Goal: Book appointment/travel/reservation

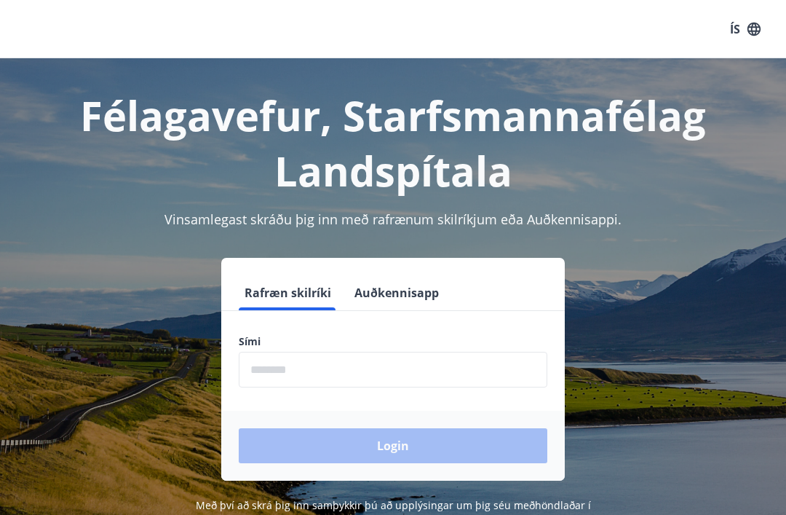
click at [395, 359] on input "phone" at bounding box center [393, 370] width 309 height 36
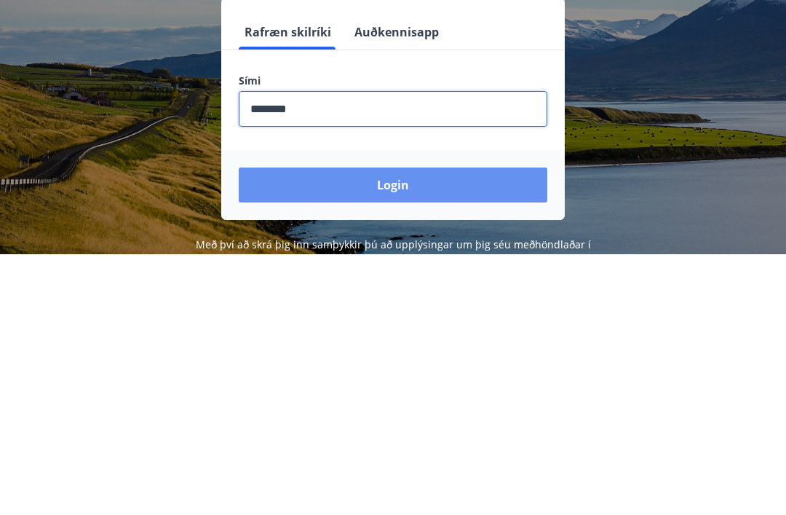
type input "********"
click at [409, 428] on button "Login" at bounding box center [393, 445] width 309 height 35
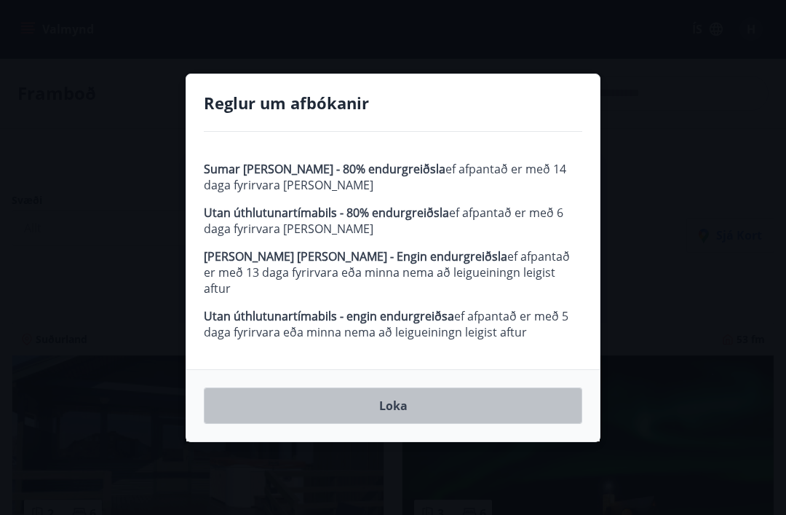
click at [435, 390] on button "Loka" at bounding box center [393, 405] width 379 height 36
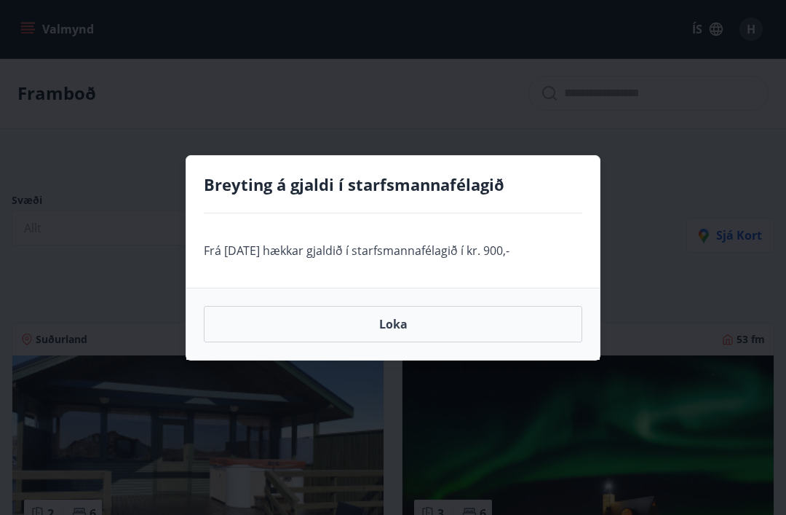
click at [411, 314] on button "Loka" at bounding box center [393, 324] width 379 height 36
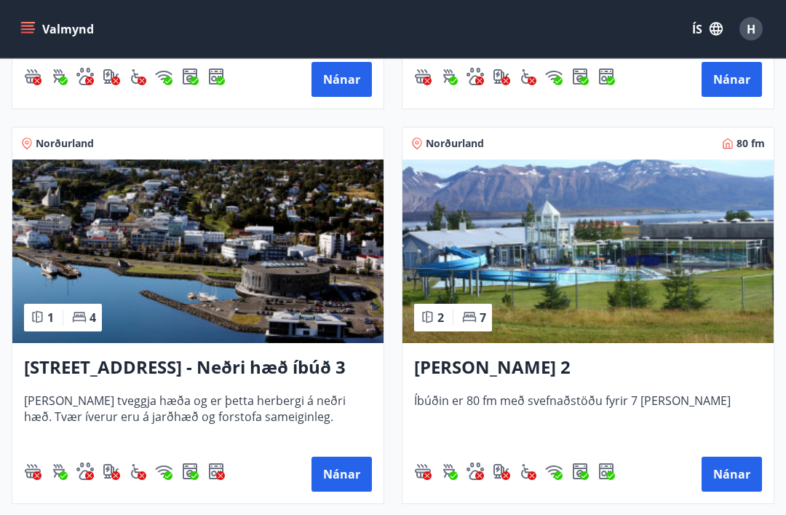
click at [350, 470] on button "Nánar" at bounding box center [342, 474] width 60 height 35
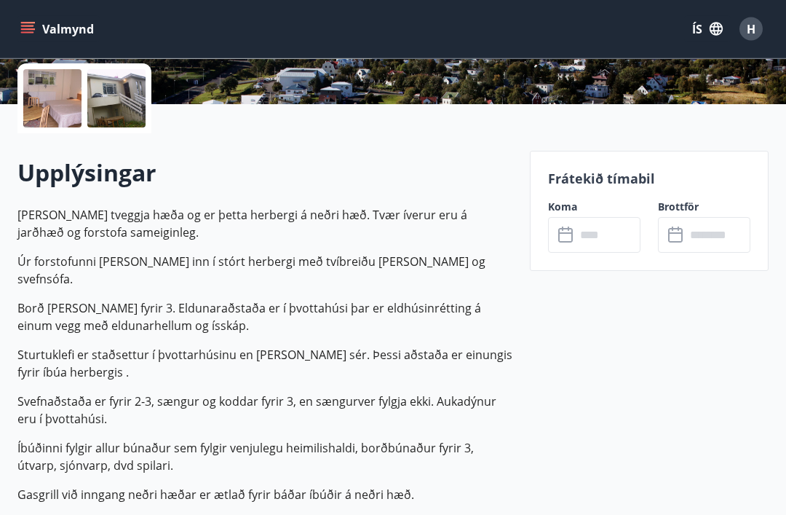
scroll to position [333, 0]
click at [607, 233] on input "text" at bounding box center [608, 235] width 65 height 36
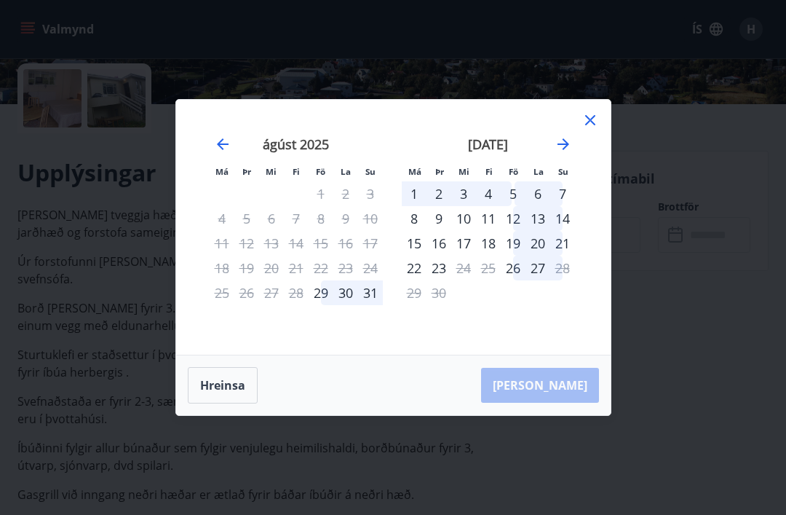
click at [322, 305] on div "29" at bounding box center [321, 292] width 25 height 25
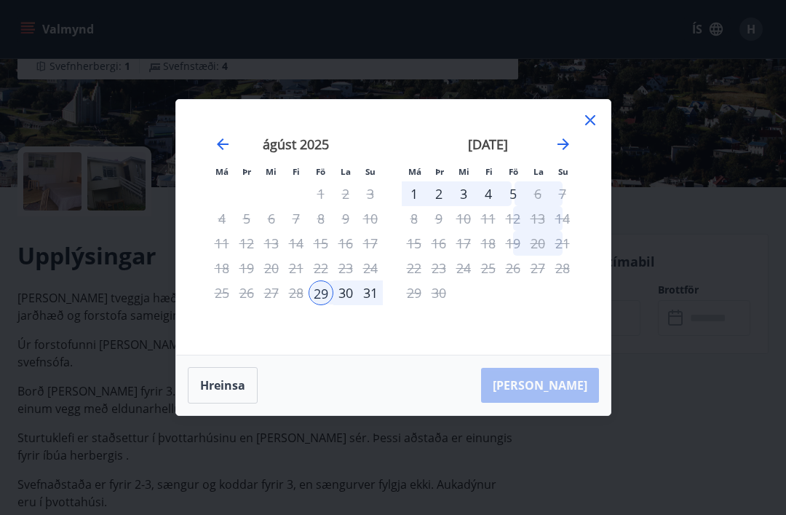
click at [343, 297] on div "30" at bounding box center [346, 292] width 25 height 25
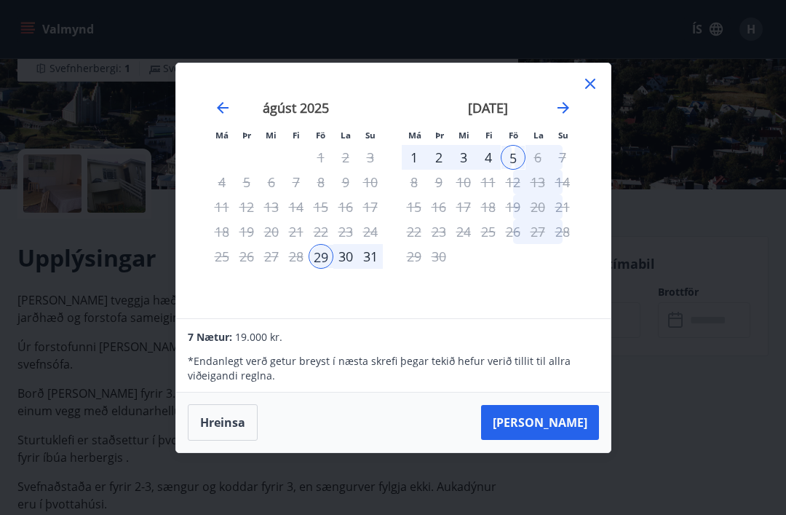
click at [560, 405] on button "[PERSON_NAME]" at bounding box center [540, 422] width 118 height 35
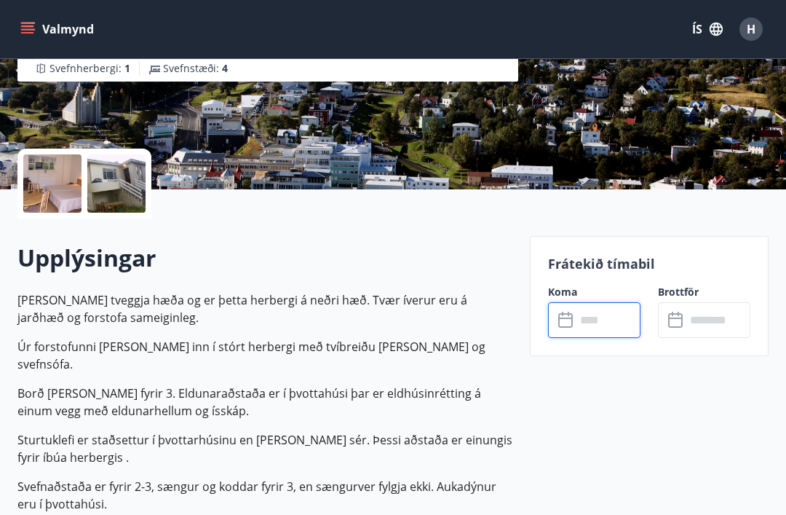
type input "******"
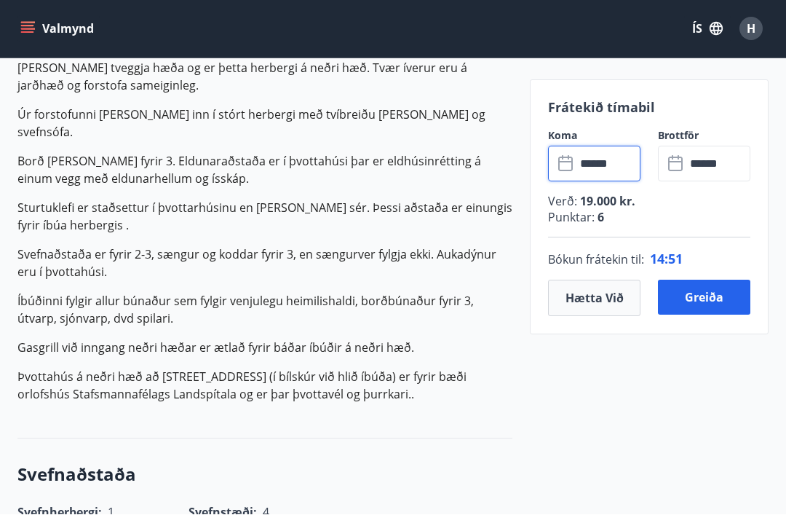
scroll to position [480, 0]
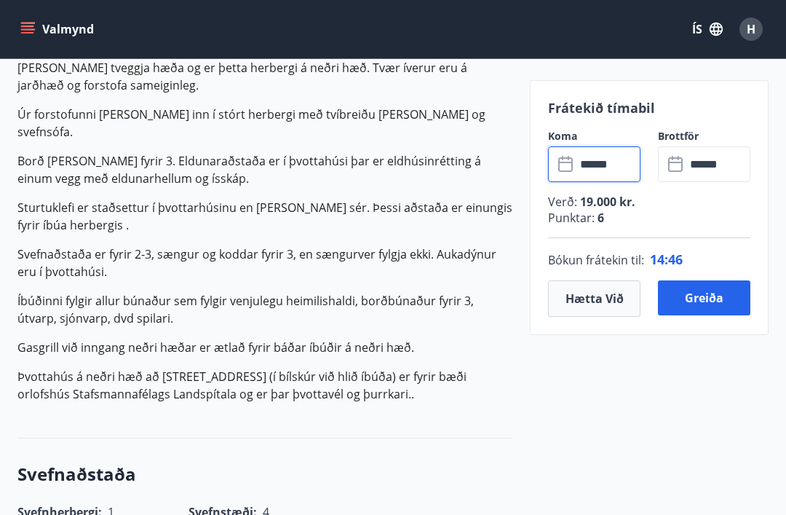
click at [707, 292] on button "Greiða" at bounding box center [704, 297] width 92 height 35
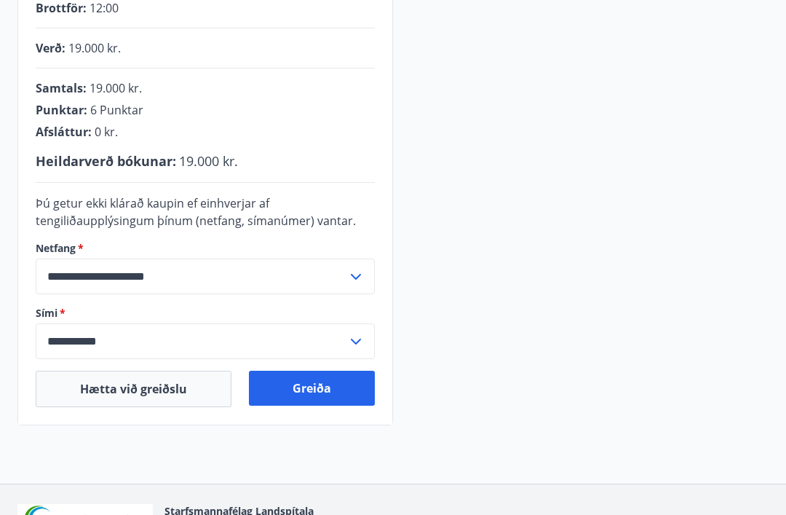
scroll to position [384, 0]
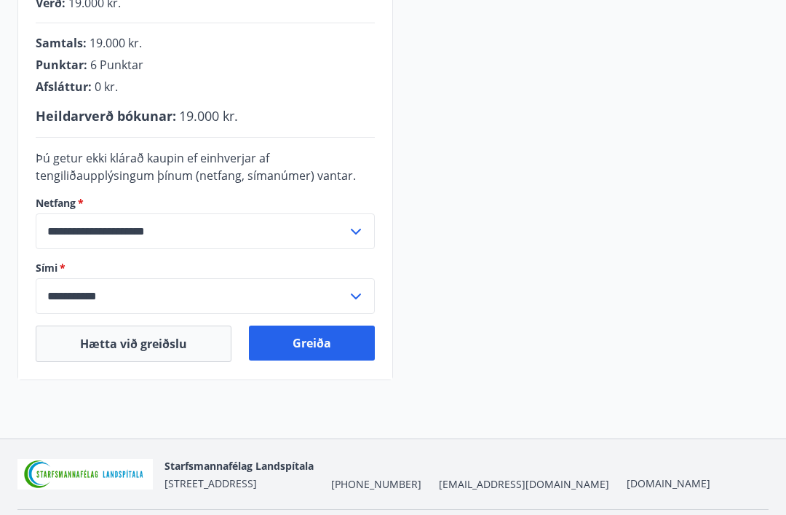
click at [325, 344] on button "Greiða" at bounding box center [312, 342] width 126 height 35
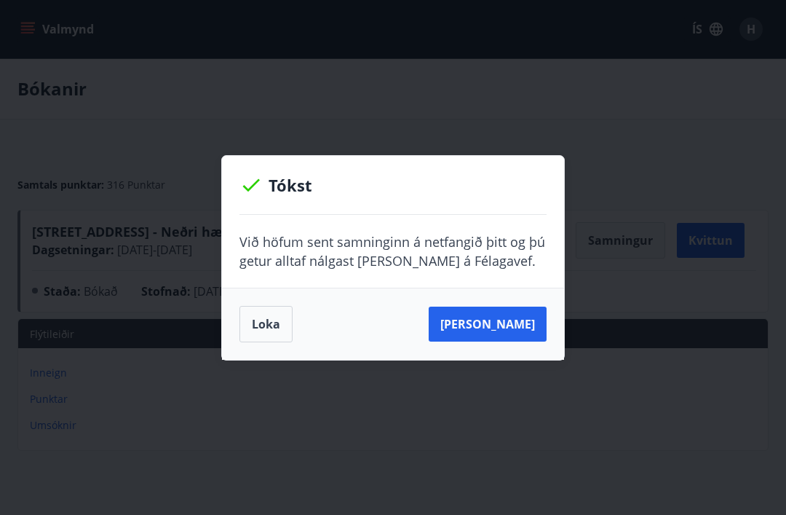
click at [507, 323] on button "[PERSON_NAME]" at bounding box center [488, 324] width 118 height 35
click at [519, 323] on button "Sjá samning" at bounding box center [488, 324] width 118 height 35
click at [510, 317] on button "Sjá samning" at bounding box center [488, 324] width 118 height 35
click at [509, 333] on button "Sjá samning" at bounding box center [488, 324] width 118 height 35
click at [271, 336] on button "Loka" at bounding box center [266, 324] width 53 height 36
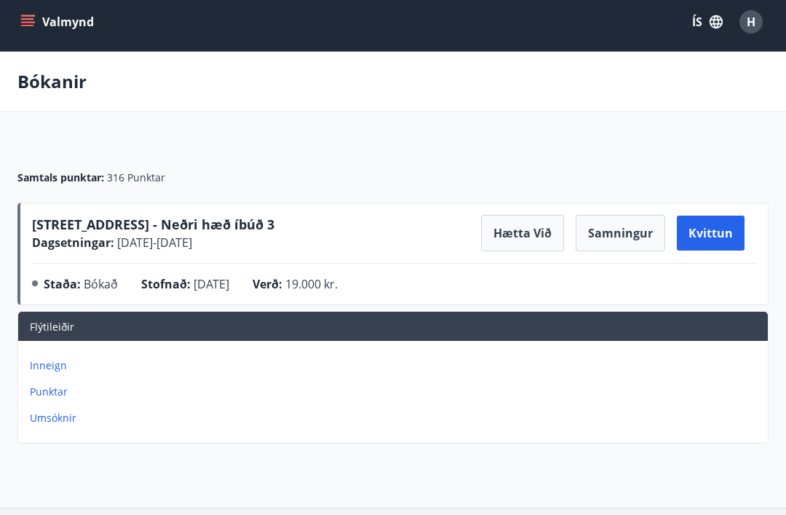
scroll to position [6, 0]
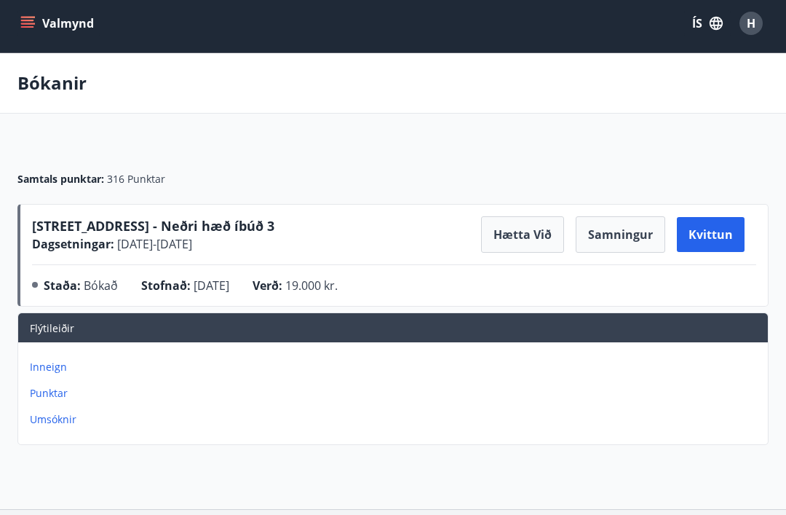
click at [631, 234] on button "Samningur" at bounding box center [621, 234] width 90 height 36
click at [628, 234] on button "Samningur" at bounding box center [621, 234] width 90 height 36
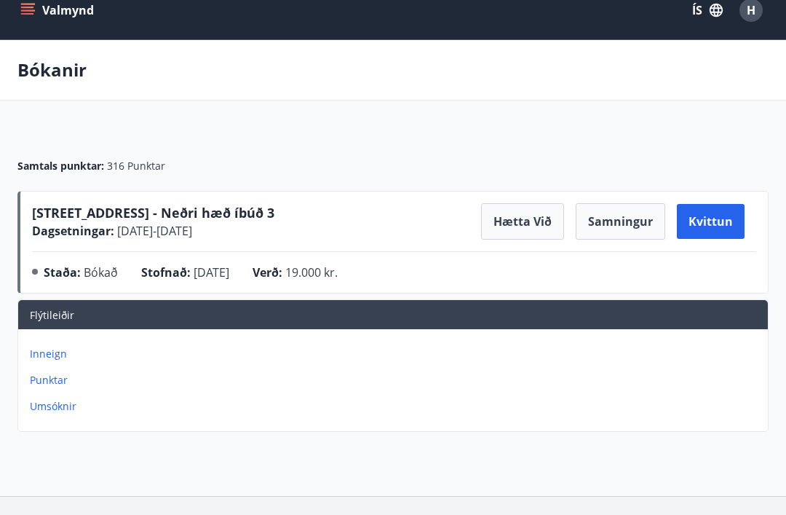
scroll to position [0, 0]
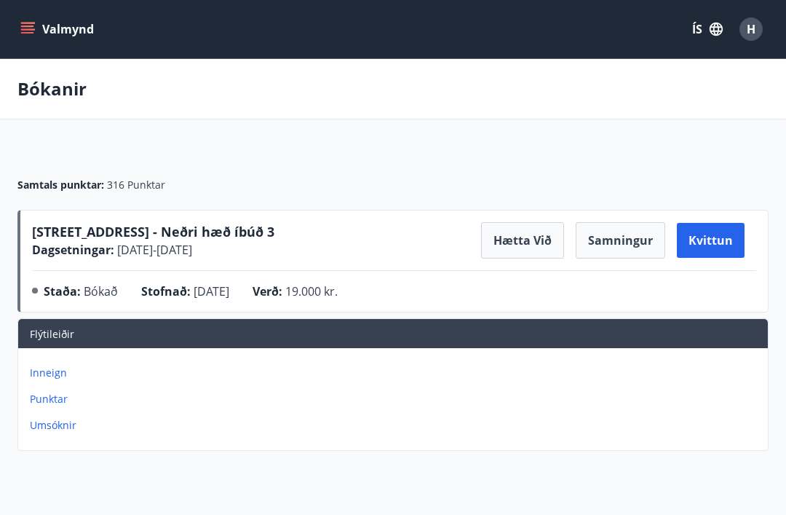
click at [30, 31] on icon "menu" at bounding box center [27, 29] width 15 height 15
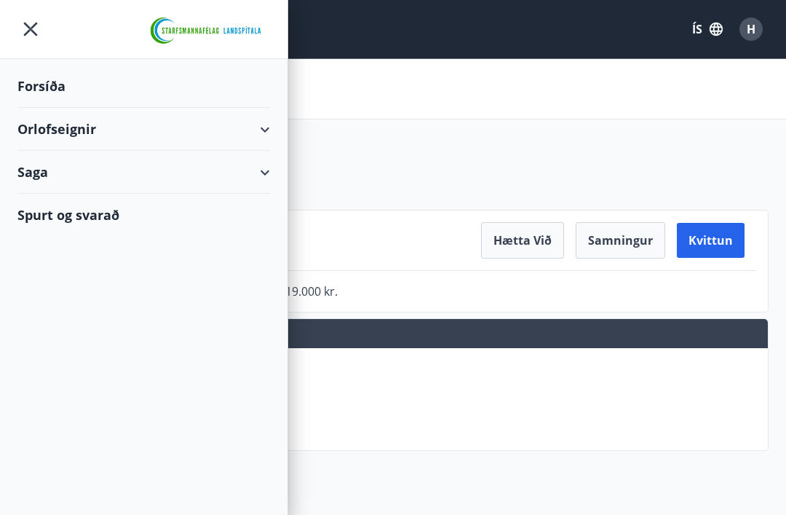
click at [271, 125] on icon at bounding box center [264, 129] width 17 height 17
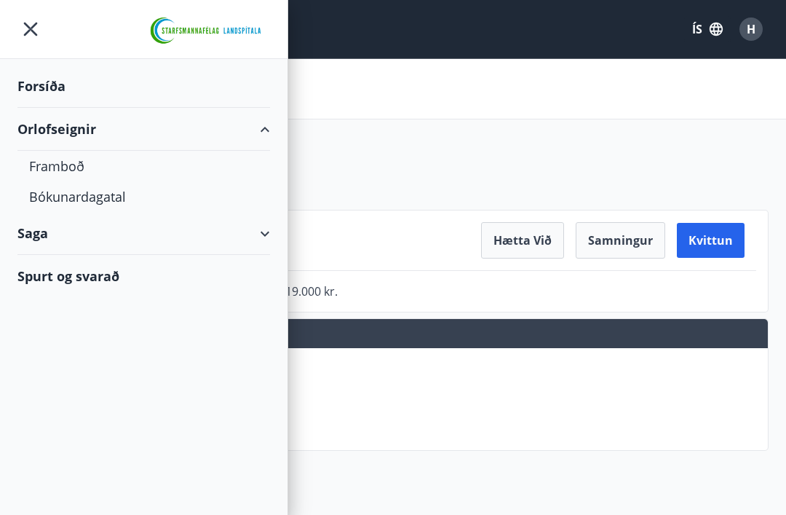
click at [76, 167] on div "Framboð" at bounding box center [143, 166] width 229 height 31
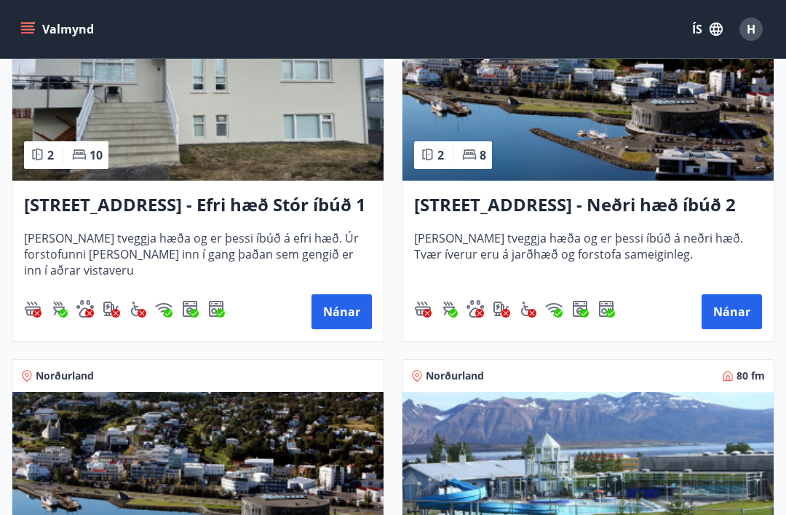
scroll to position [2631, 0]
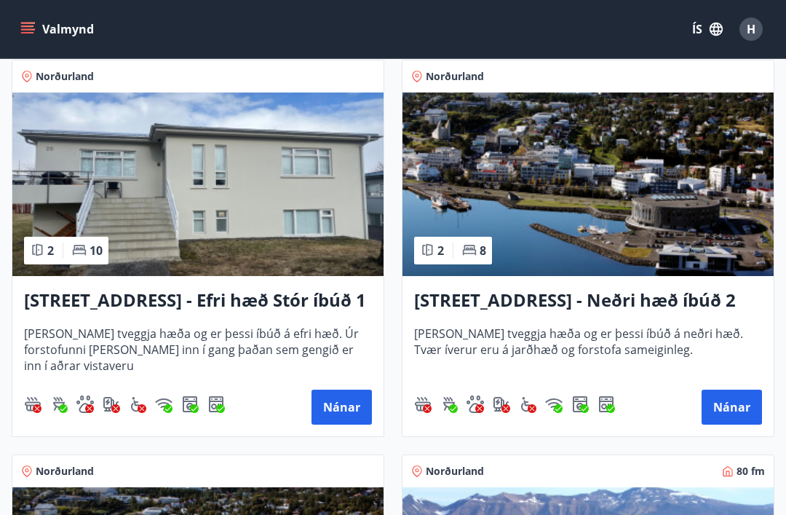
click at [687, 236] on img at bounding box center [588, 184] width 371 height 184
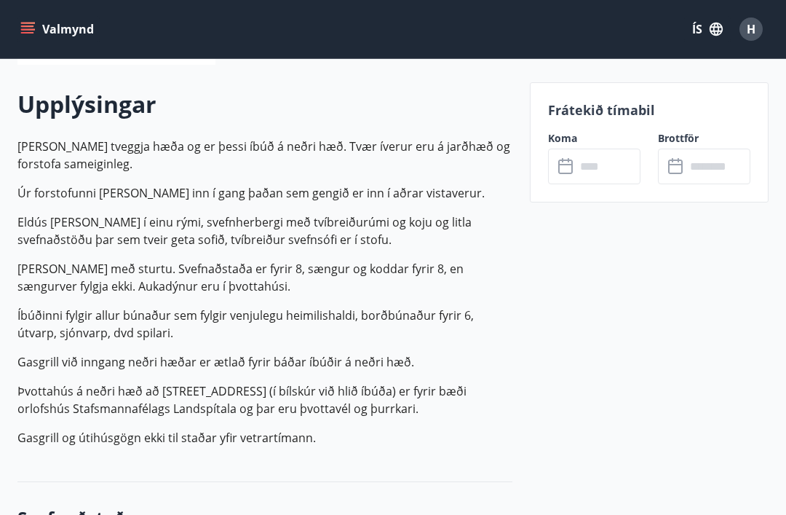
scroll to position [400, 0]
click at [593, 163] on input "text" at bounding box center [608, 167] width 65 height 36
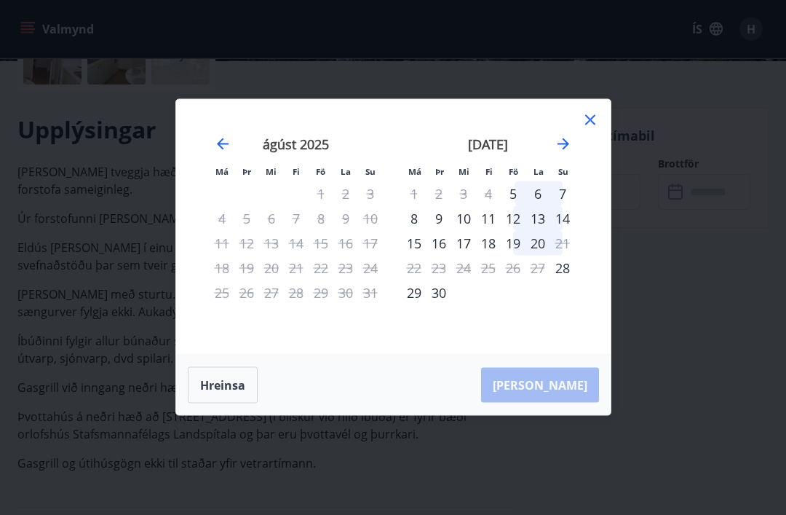
scroll to position [352, 0]
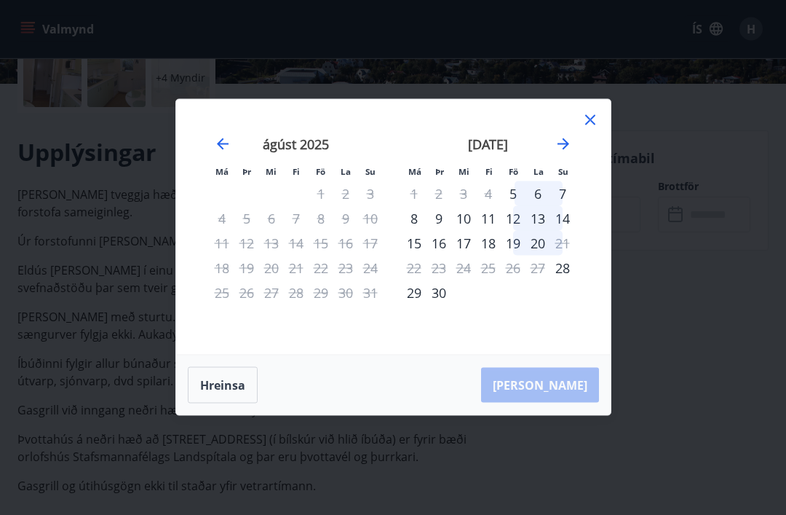
click at [599, 129] on icon at bounding box center [590, 119] width 17 height 17
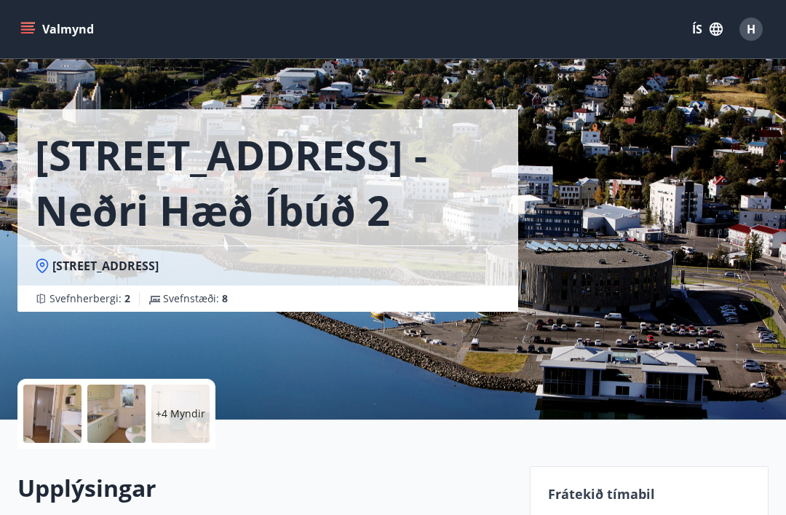
scroll to position [0, 0]
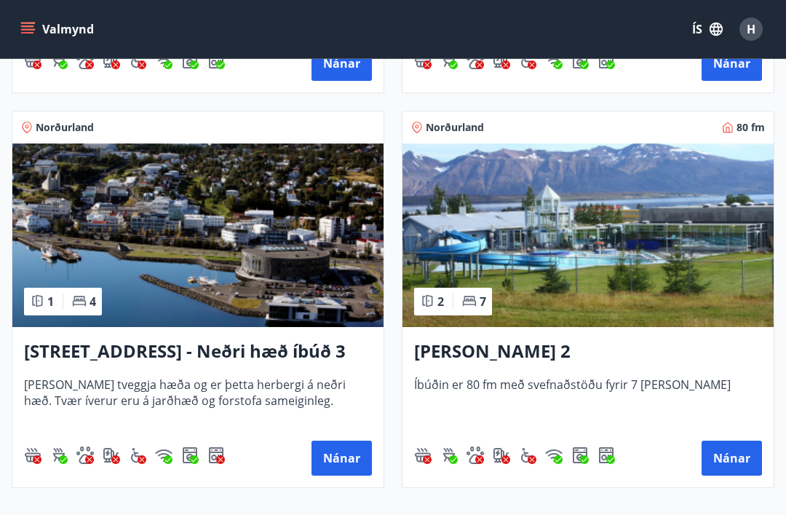
scroll to position [2974, 0]
click at [263, 291] on img at bounding box center [197, 236] width 371 height 184
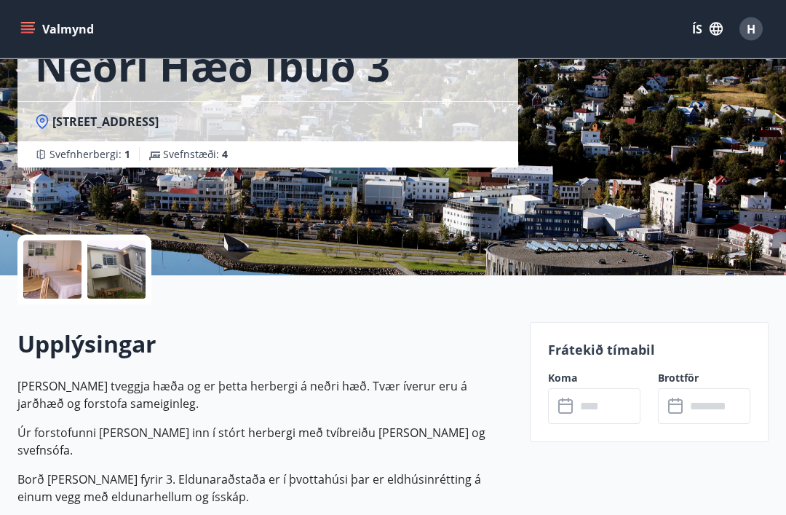
click at [71, 277] on div at bounding box center [52, 270] width 58 height 58
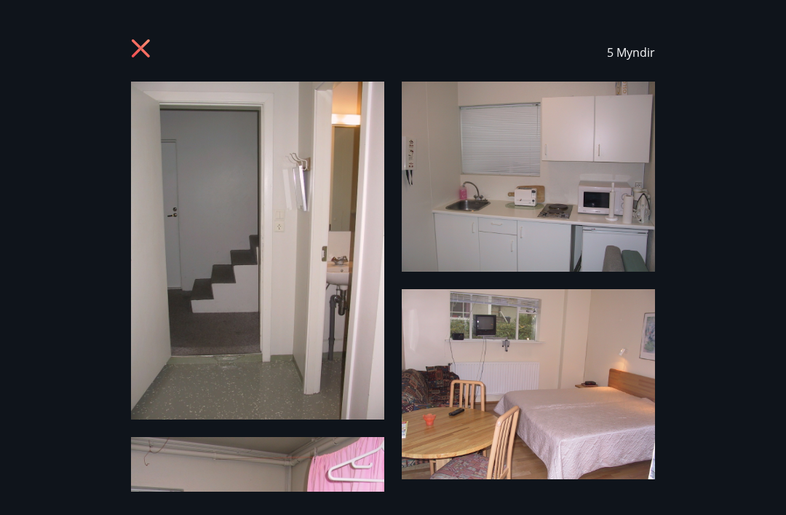
click at [144, 53] on icon at bounding box center [141, 48] width 18 height 18
